Goal: Information Seeking & Learning: Learn about a topic

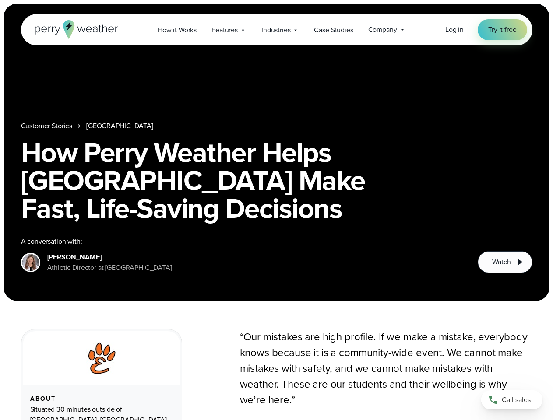
click at [276, 210] on h1 "How Perry Weather Helps [GEOGRAPHIC_DATA] Make Fast, Life-Saving Decisions" at bounding box center [276, 180] width 511 height 84
click at [276, 30] on span "Industries" at bounding box center [275, 30] width 29 height 10
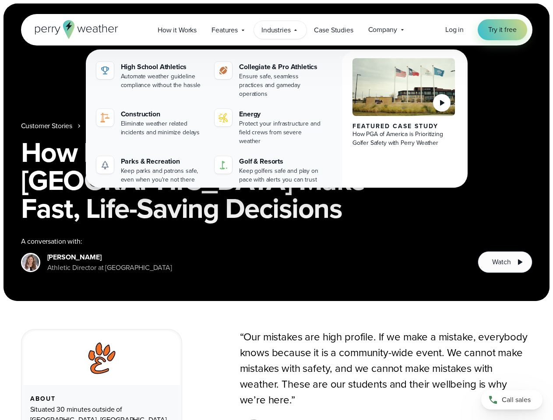
click at [276, 152] on h1 "How Perry Weather Helps [GEOGRAPHIC_DATA] Make Fast, Life-Saving Decisions" at bounding box center [276, 180] width 511 height 84
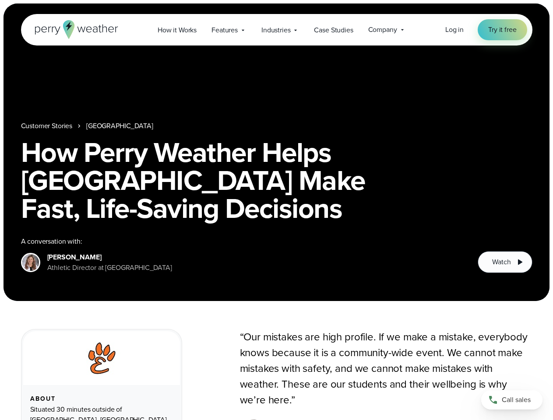
click at [125, 126] on link "[GEOGRAPHIC_DATA]" at bounding box center [119, 126] width 66 height 10
click at [504, 262] on span "Watch" at bounding box center [501, 262] width 18 height 10
